Goal: Task Accomplishment & Management: Complete application form

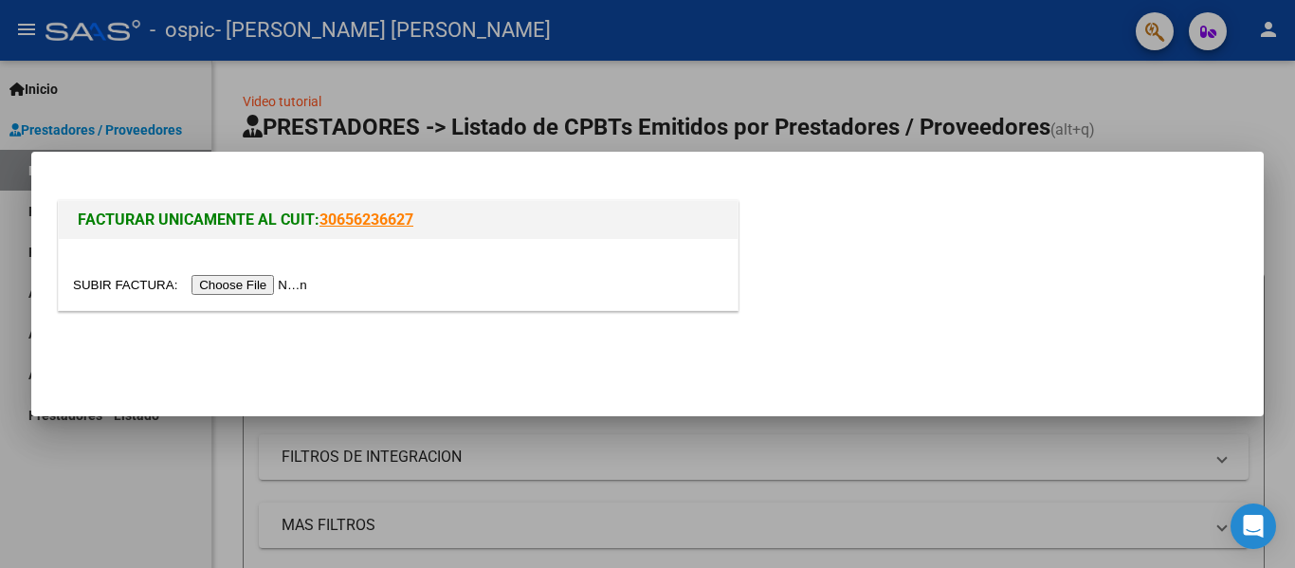
click at [229, 279] on input "file" at bounding box center [193, 285] width 240 height 20
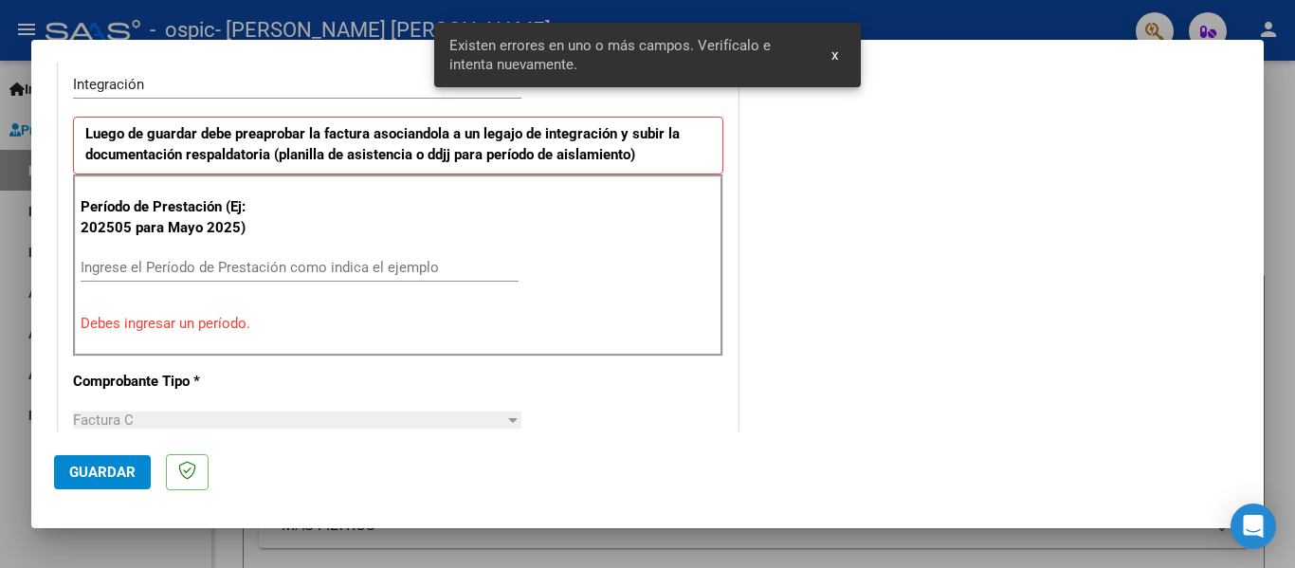
scroll to position [570, 0]
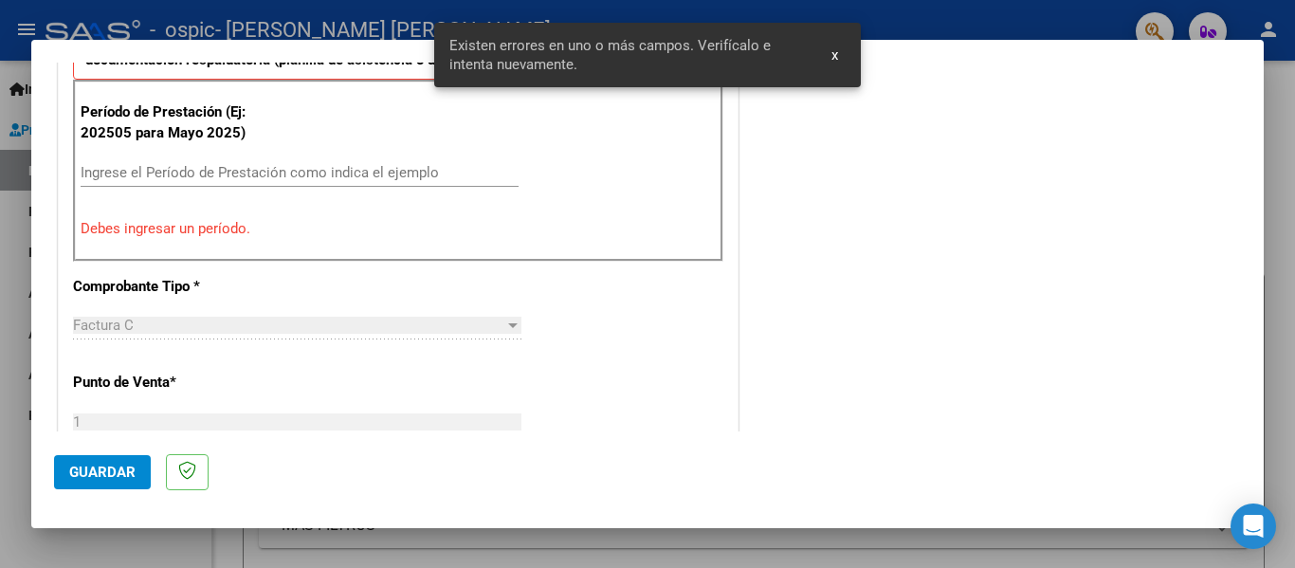
click at [292, 177] on input "Ingrese el Período de Prestación como indica el ejemplo" at bounding box center [300, 172] width 438 height 17
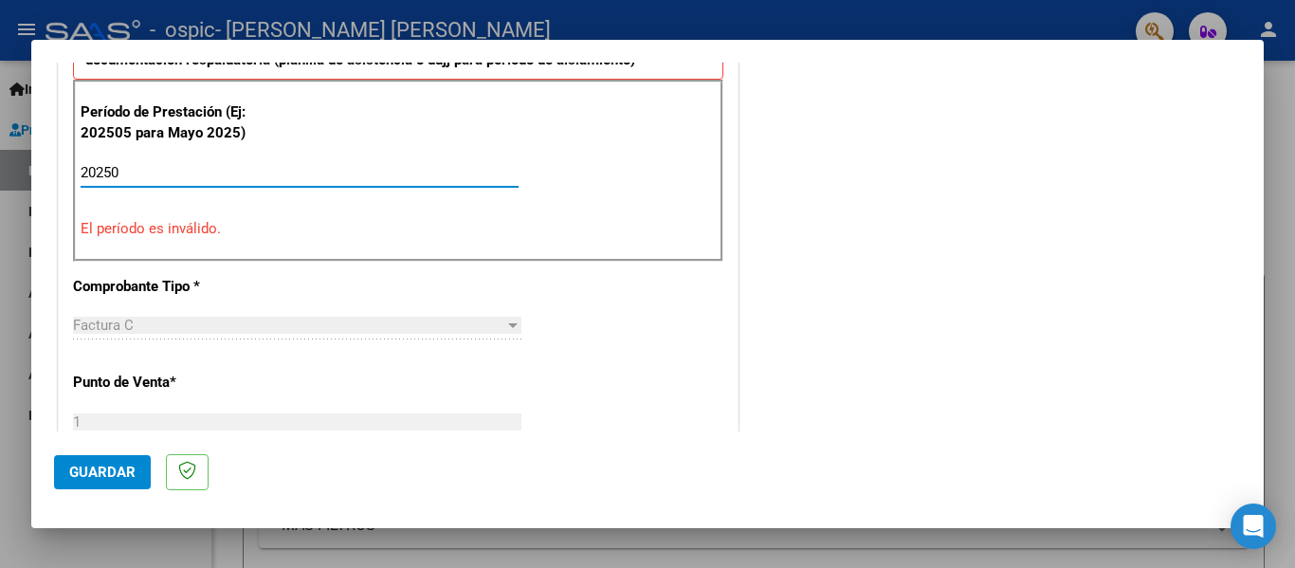
type input "202509"
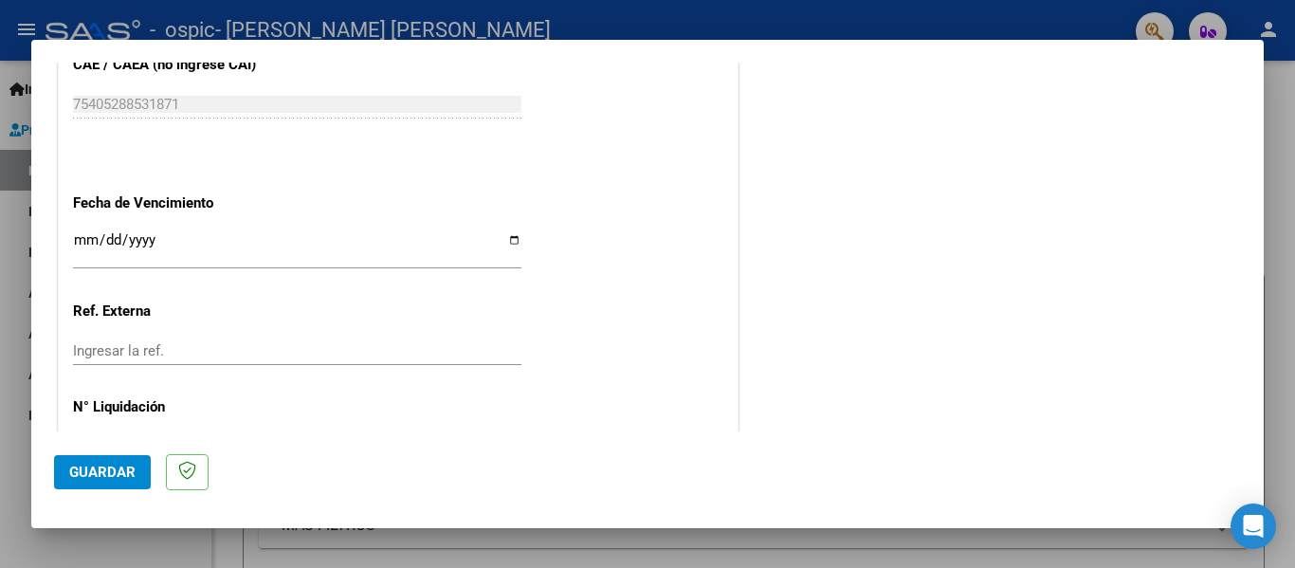
scroll to position [1299, 0]
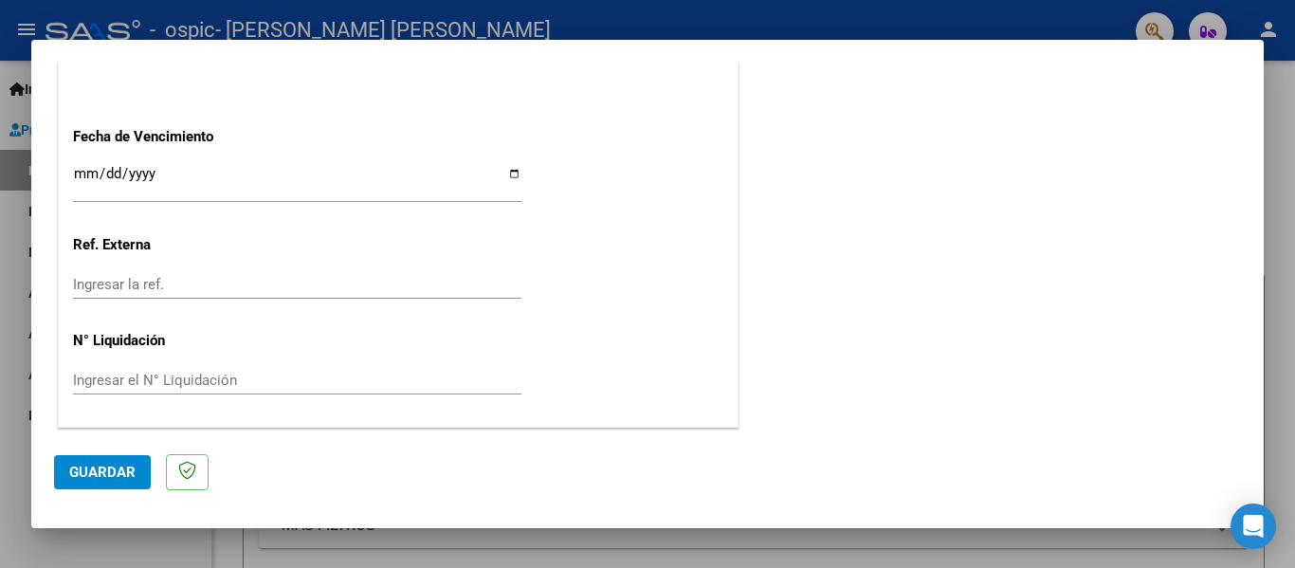
click at [107, 479] on span "Guardar" at bounding box center [102, 471] width 66 height 17
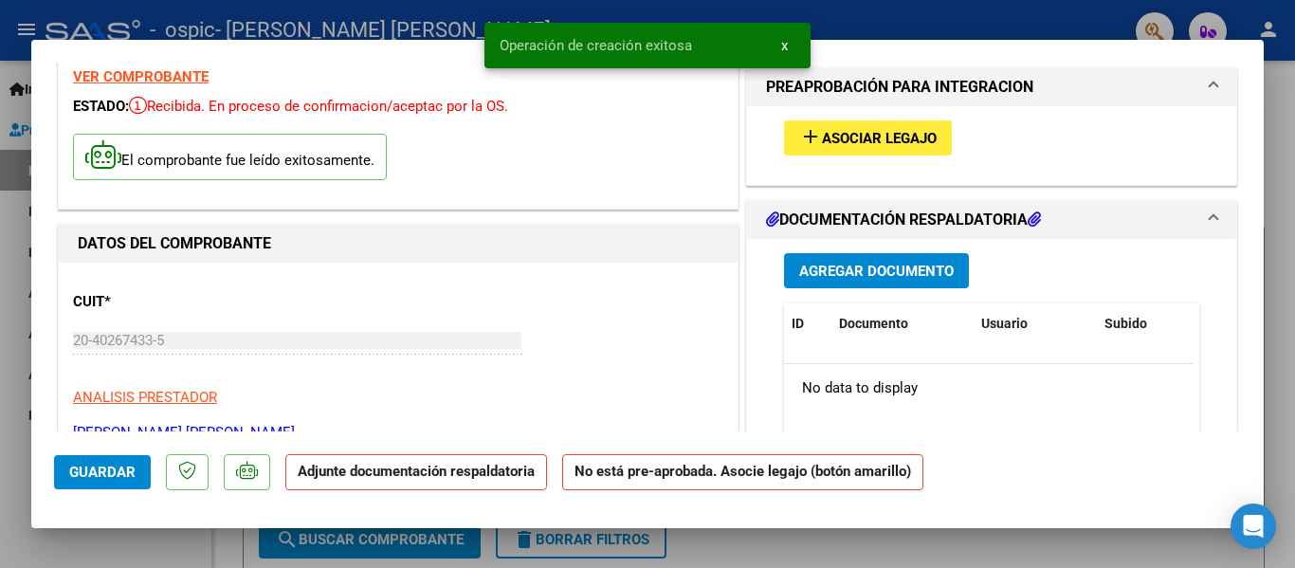
scroll to position [95, 0]
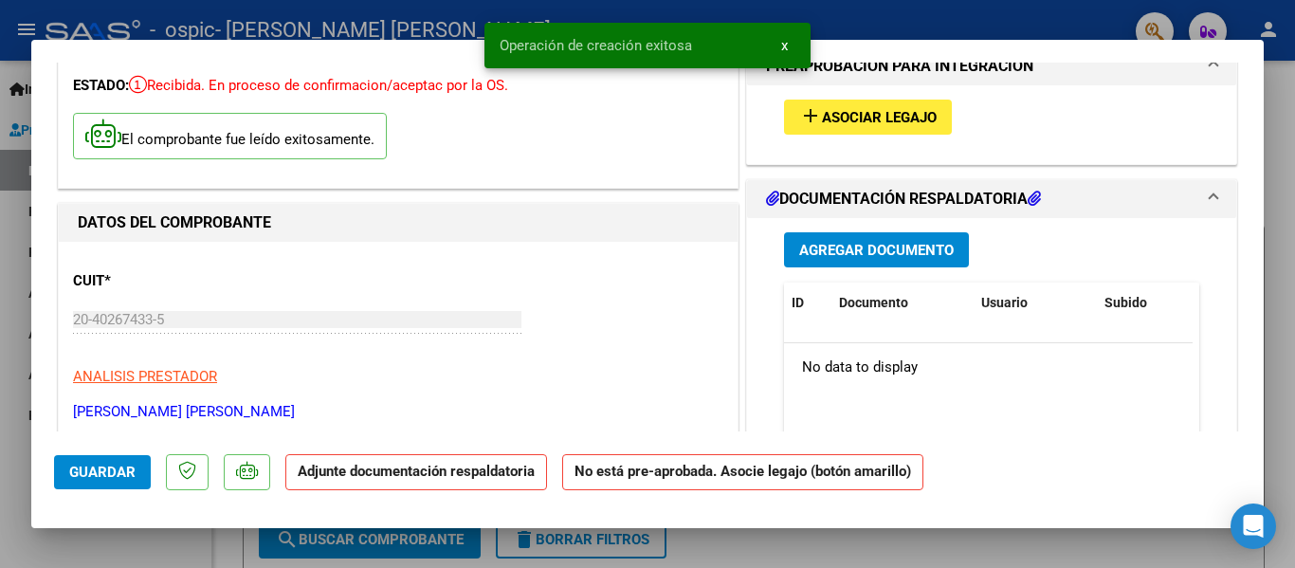
click at [866, 250] on span "Agregar Documento" at bounding box center [876, 250] width 154 height 17
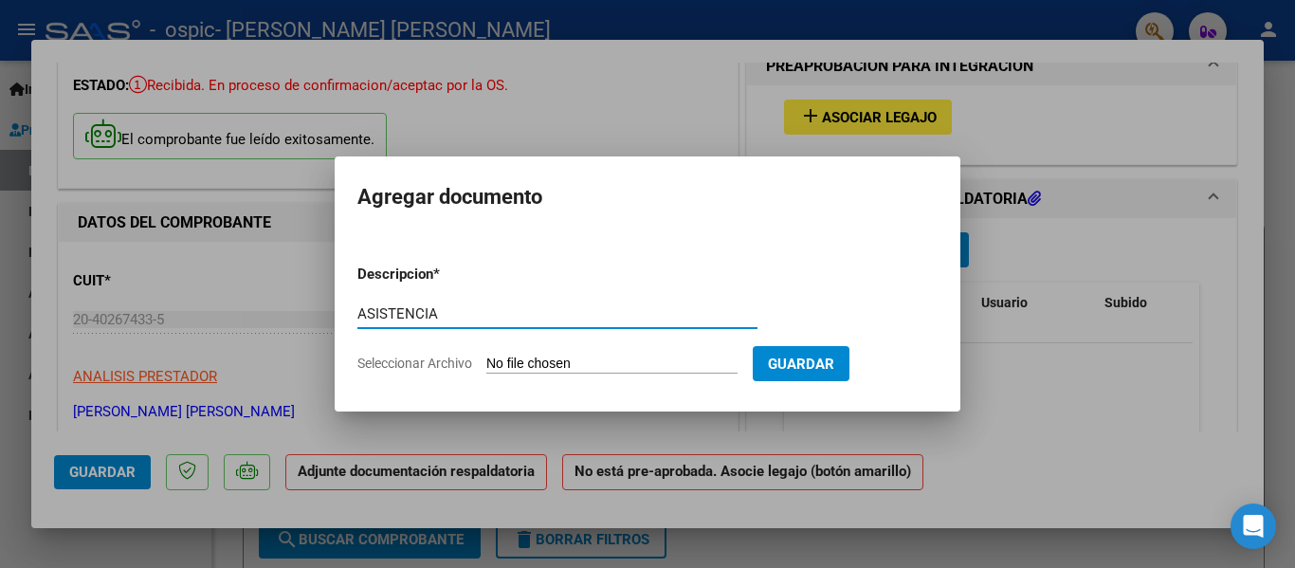
type input "ASISTENCIA"
click at [633, 360] on input "Seleccionar Archivo" at bounding box center [611, 364] width 251 height 18
type input "C:\fakepath\ASÍS KESSEL0925.pdf"
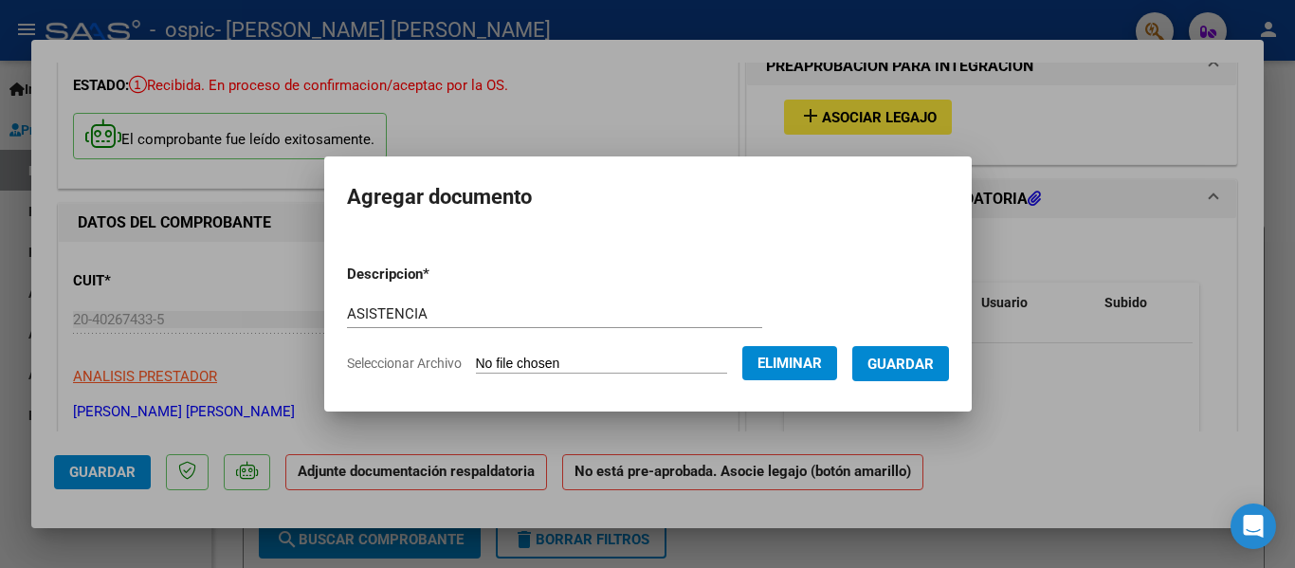
click at [907, 371] on span "Guardar" at bounding box center [900, 363] width 66 height 17
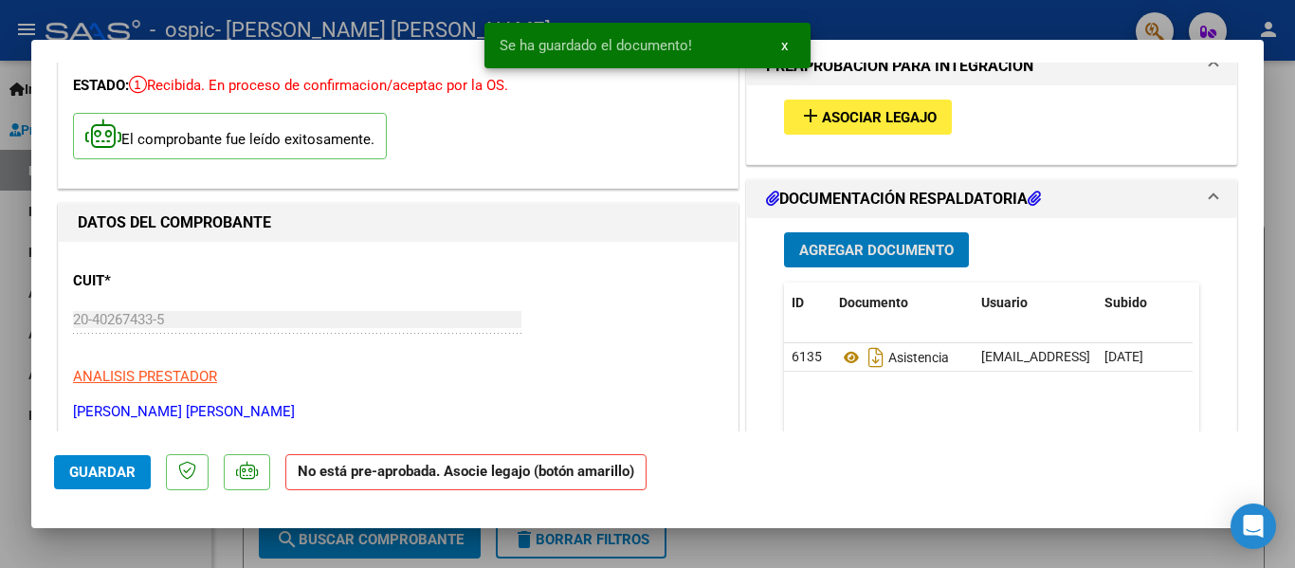
click at [869, 110] on span "Asociar Legajo" at bounding box center [879, 117] width 115 height 17
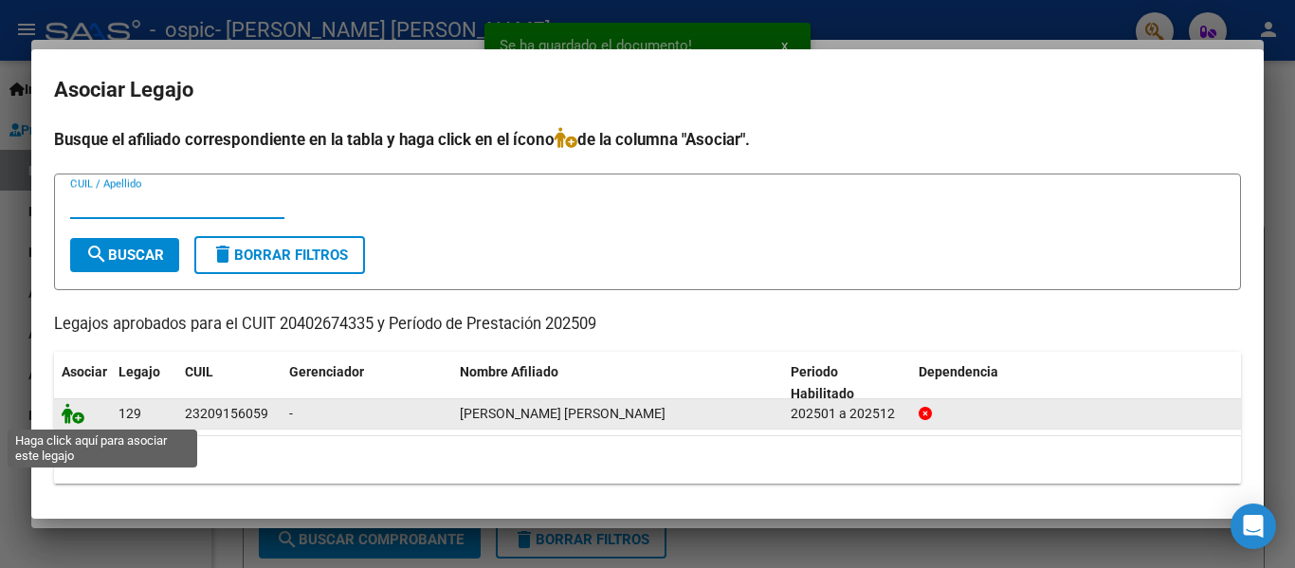
click at [74, 410] on icon at bounding box center [73, 413] width 23 height 21
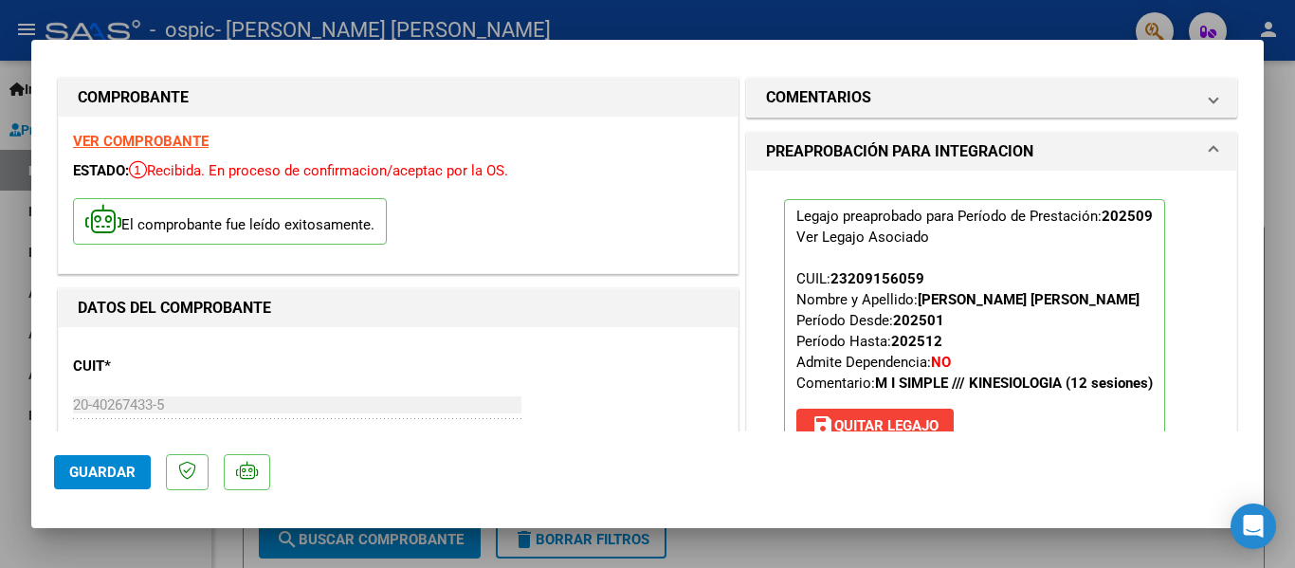
scroll to position [0, 0]
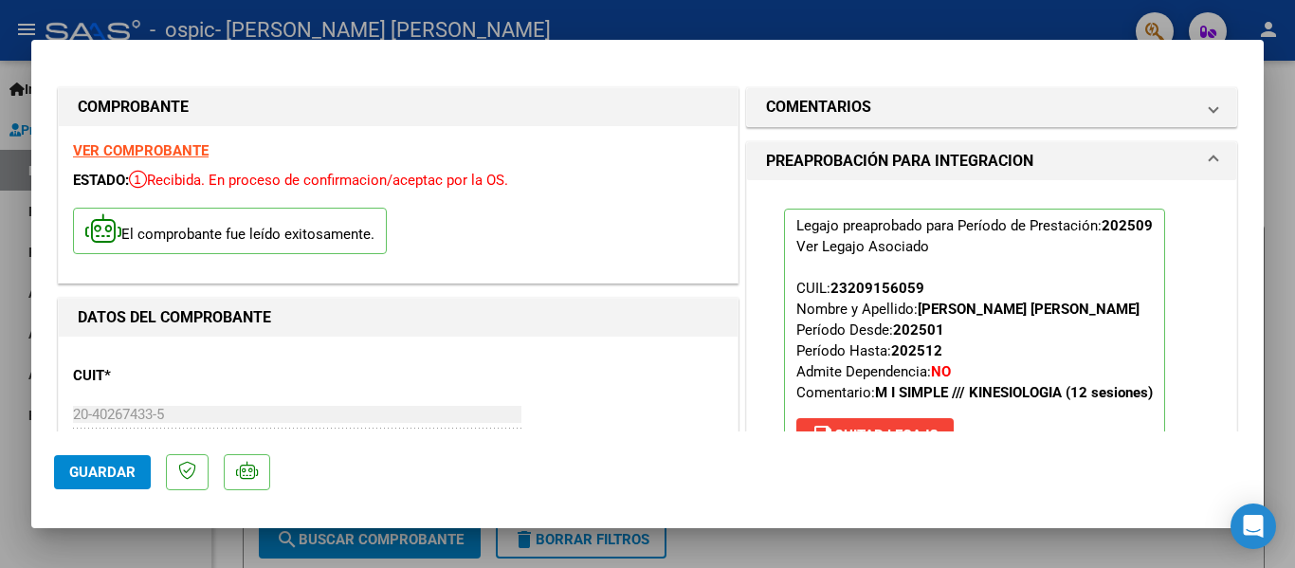
click at [945, 22] on div at bounding box center [647, 284] width 1295 height 568
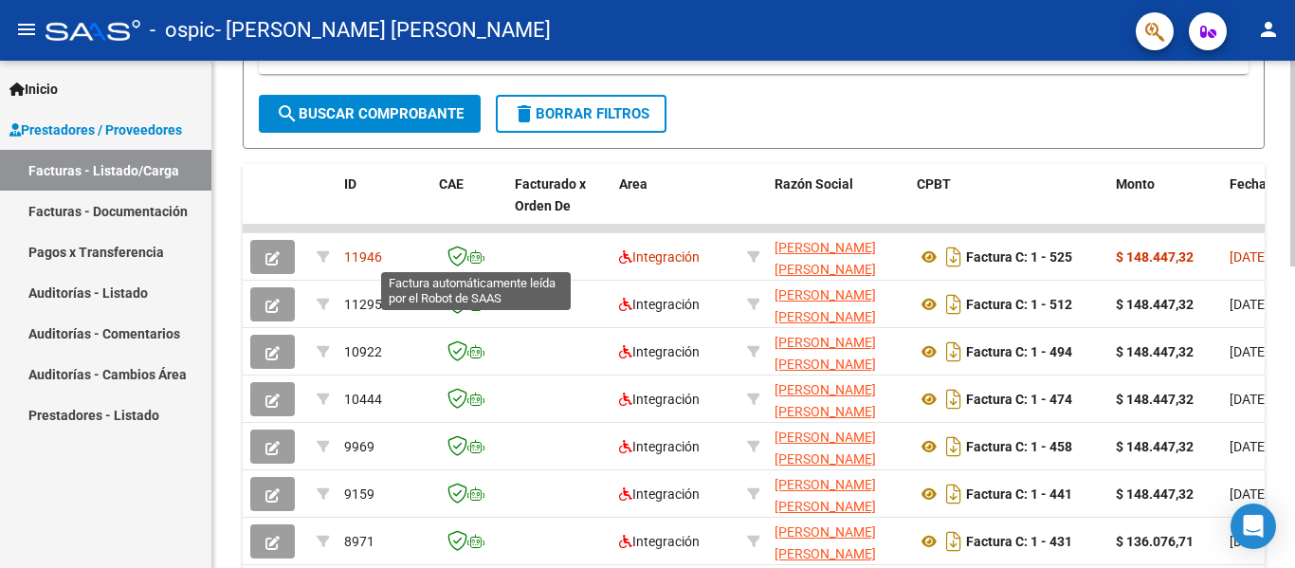
scroll to position [569, 0]
